Goal: Navigation & Orientation: Find specific page/section

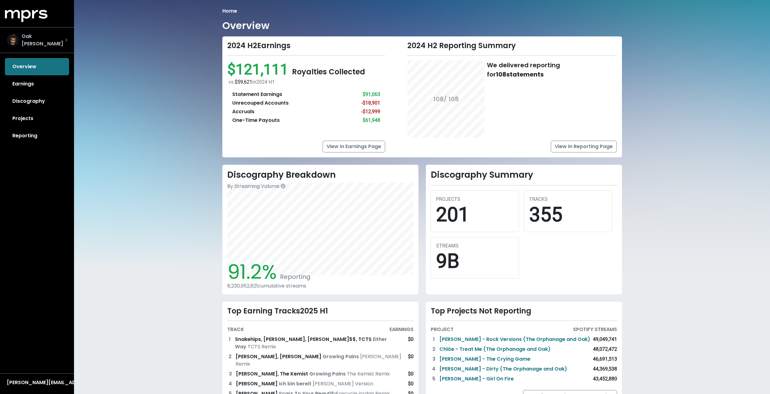
click at [31, 39] on span "Oak [PERSON_NAME]" at bounding box center [44, 40] width 44 height 15
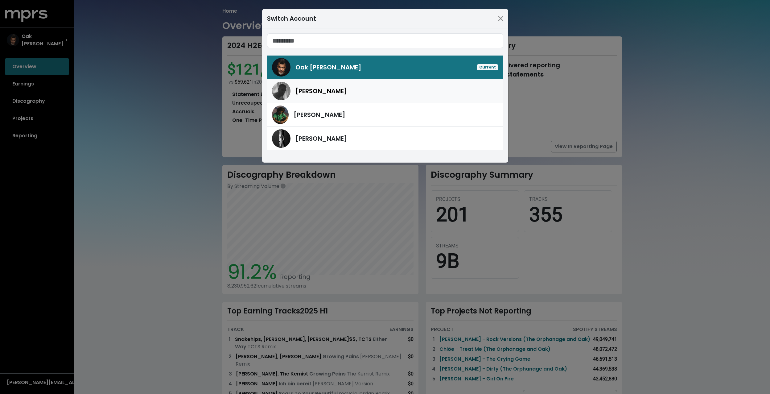
click at [317, 91] on span "[PERSON_NAME]" at bounding box center [321, 90] width 52 height 9
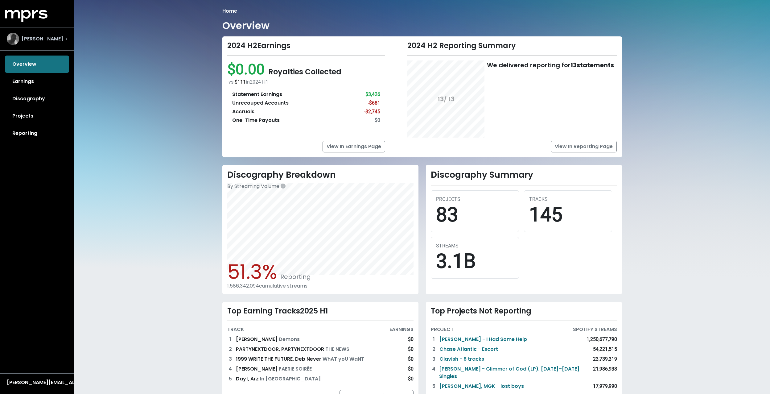
click at [61, 39] on div "[PERSON_NAME]" at bounding box center [37, 39] width 60 height 12
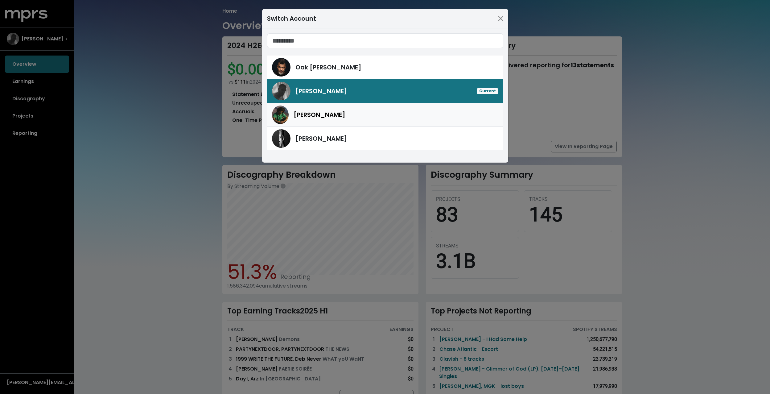
click at [308, 116] on span "[PERSON_NAME]" at bounding box center [320, 114] width 52 height 9
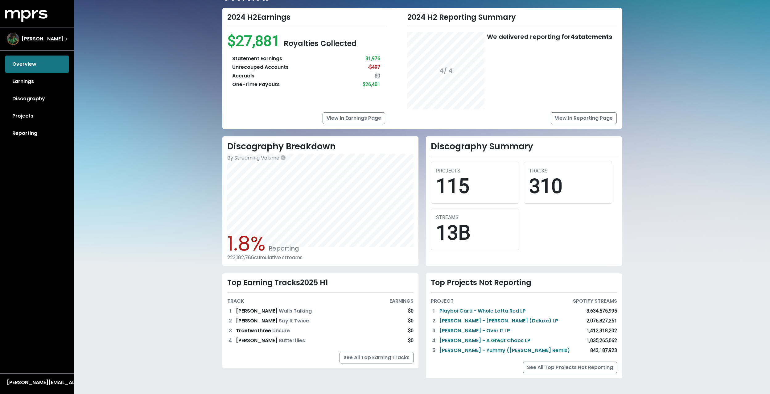
scroll to position [27, 0]
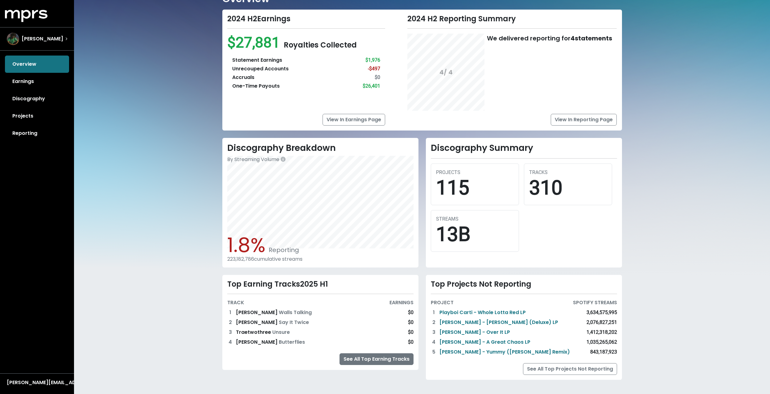
click at [380, 358] on link "See All Top Earning Tracks" at bounding box center [377, 359] width 74 height 12
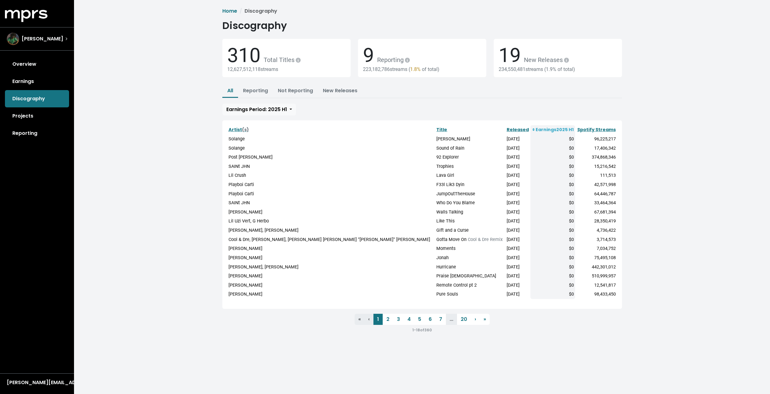
click at [378, 57] on span "Reporting" at bounding box center [392, 59] width 37 height 7
drag, startPoint x: 371, startPoint y: 56, endPoint x: 318, endPoint y: 73, distance: 55.7
click at [371, 56] on span "9" at bounding box center [368, 55] width 11 height 23
click at [33, 41] on span "[PERSON_NAME]" at bounding box center [43, 38] width 42 height 7
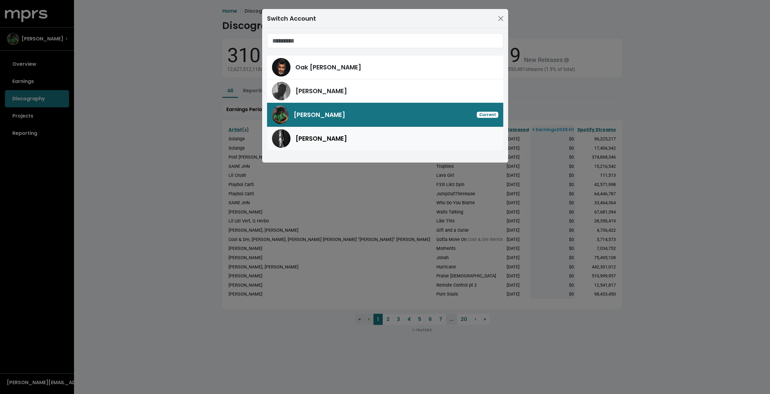
click at [305, 142] on span "[PERSON_NAME]" at bounding box center [321, 138] width 52 height 9
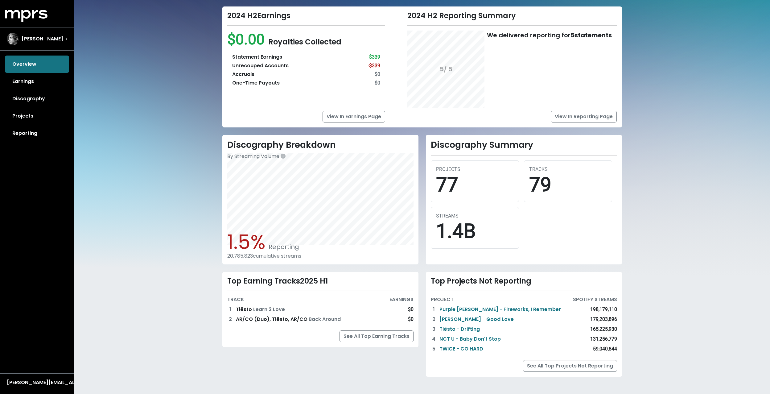
scroll to position [30, 0]
click at [51, 40] on div "[PERSON_NAME]" at bounding box center [37, 39] width 60 height 12
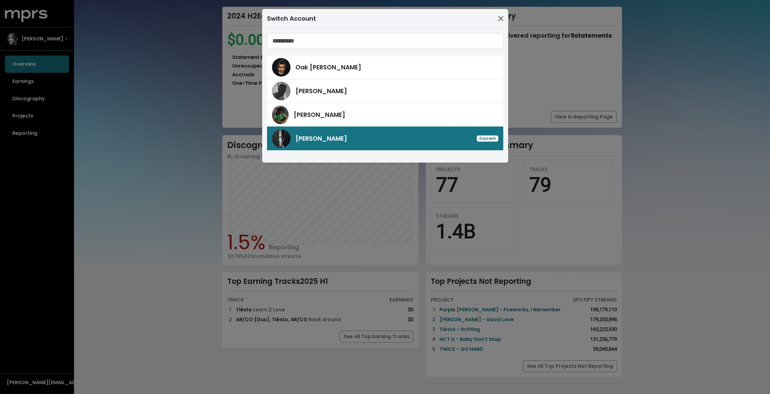
click at [505, 18] on button "Close" at bounding box center [501, 19] width 10 height 10
